Goal: Find specific page/section: Find specific page/section

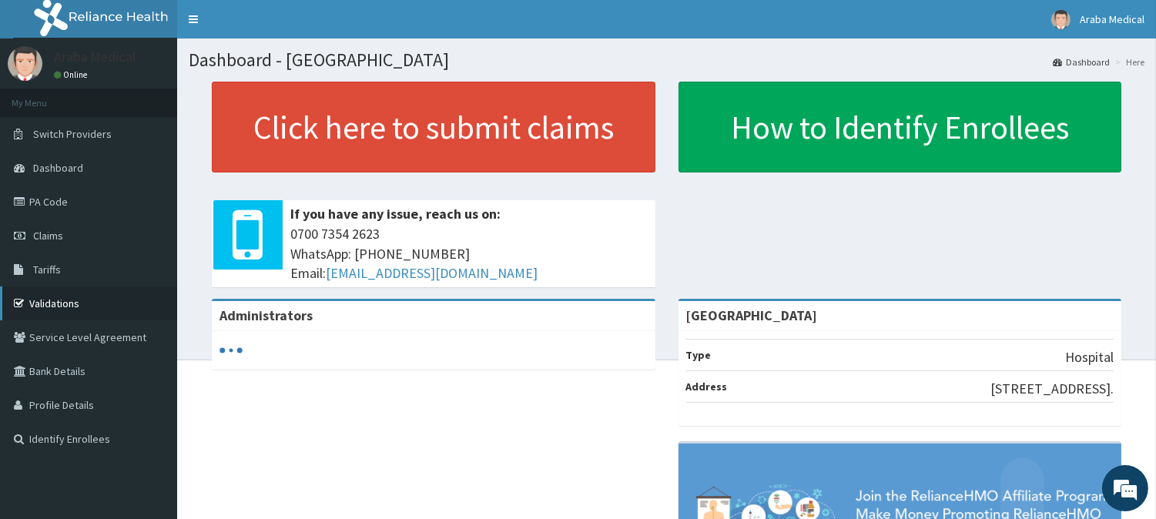
click at [65, 299] on link "Validations" at bounding box center [88, 304] width 177 height 34
click at [116, 306] on link "Validations" at bounding box center [88, 304] width 177 height 34
